Goal: Task Accomplishment & Management: Manage account settings

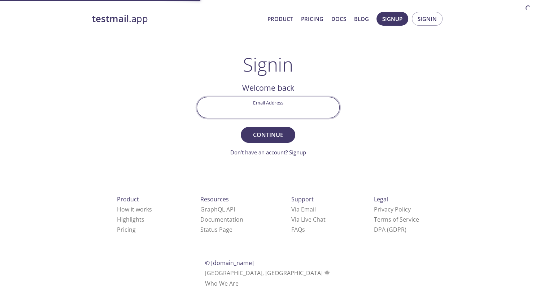
click at [279, 108] on input "Email Address" at bounding box center [268, 107] width 142 height 21
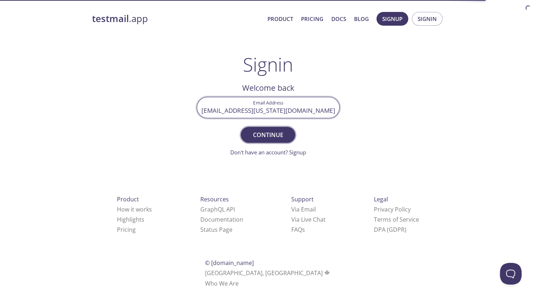
type input "[EMAIL_ADDRESS][US_STATE][DOMAIN_NAME]"
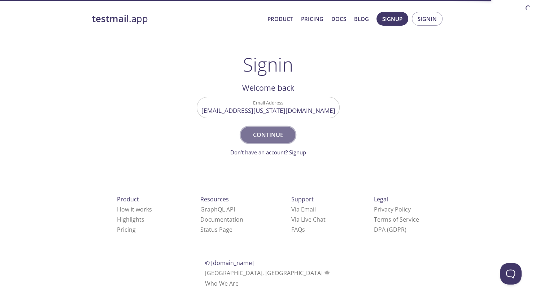
click at [273, 134] on span "Continue" at bounding box center [268, 135] width 38 height 10
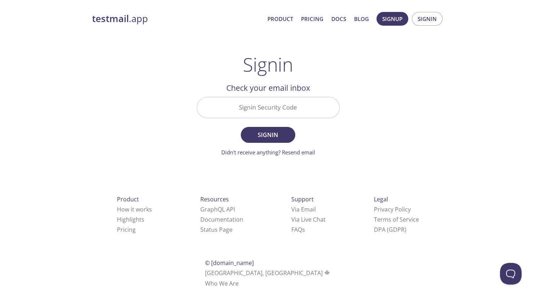
click at [283, 103] on input "Signin Security Code" at bounding box center [268, 107] width 142 height 21
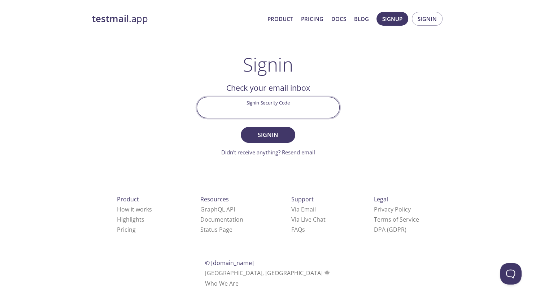
paste input "5TR7VUR"
type input "5TR7VUR"
click at [265, 135] on span "Signin" at bounding box center [268, 135] width 38 height 10
